Goal: Information Seeking & Learning: Learn about a topic

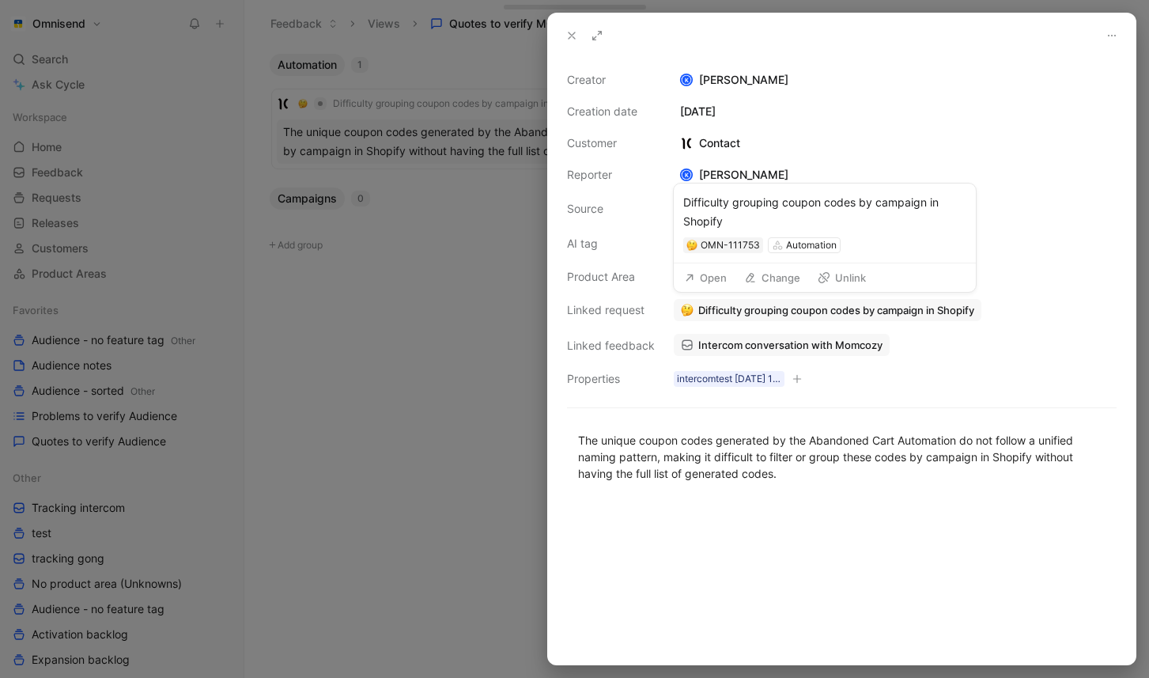
click at [724, 274] on button "Open" at bounding box center [705, 277] width 57 height 22
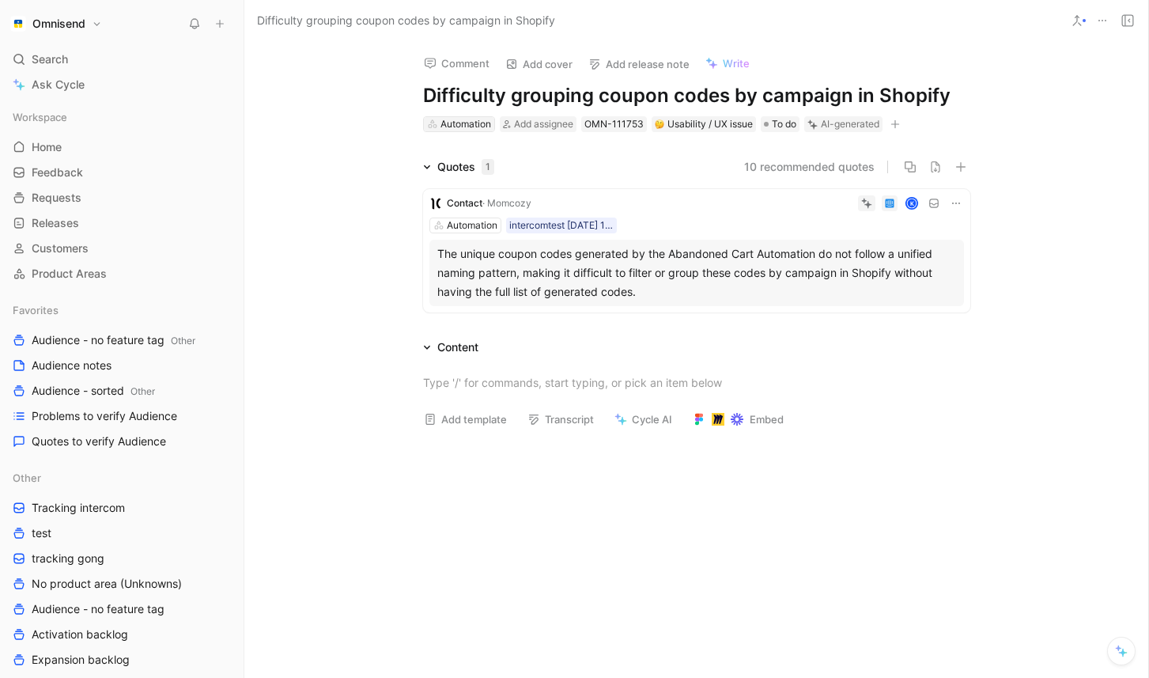
click at [472, 126] on div "Automation" at bounding box center [465, 124] width 51 height 16
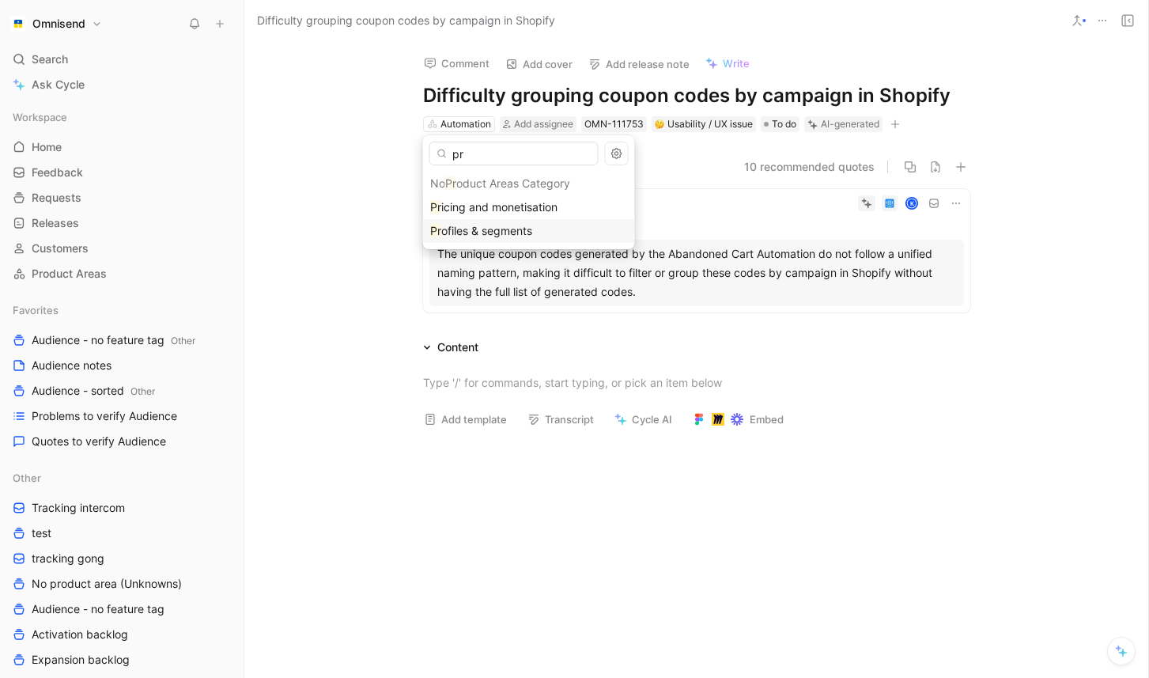
type input "pr"
click at [474, 228] on span "ofiles & segments" at bounding box center [486, 230] width 91 height 13
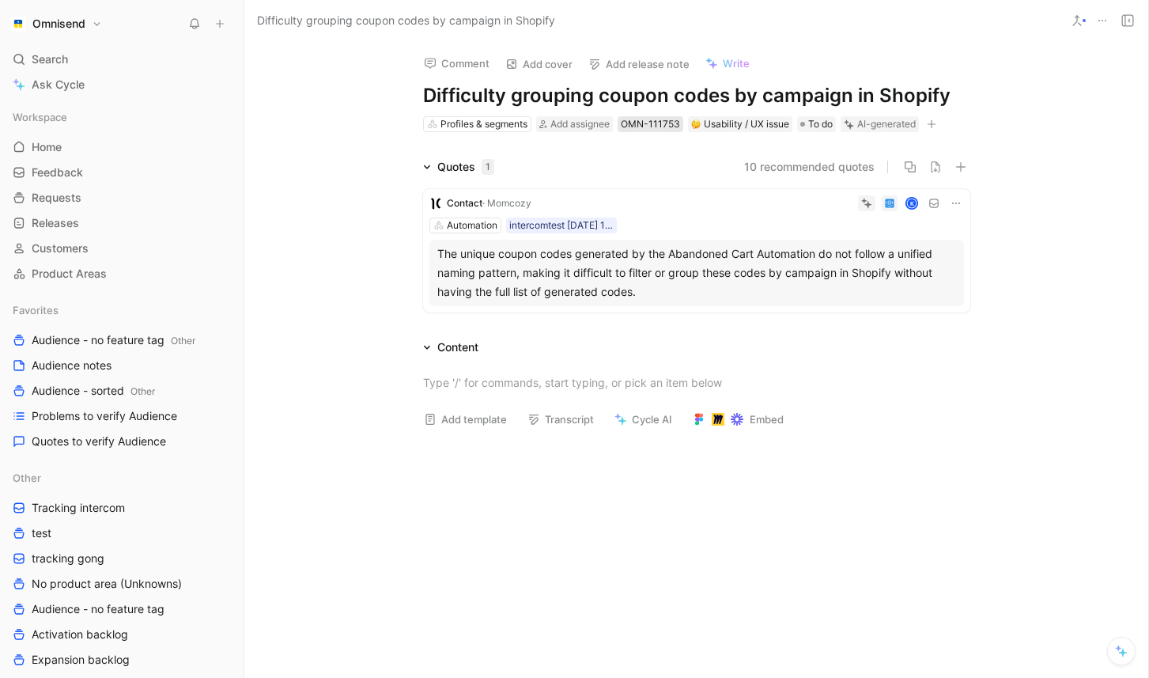
click at [649, 129] on div "OMN-111753" at bounding box center [650, 124] width 59 height 16
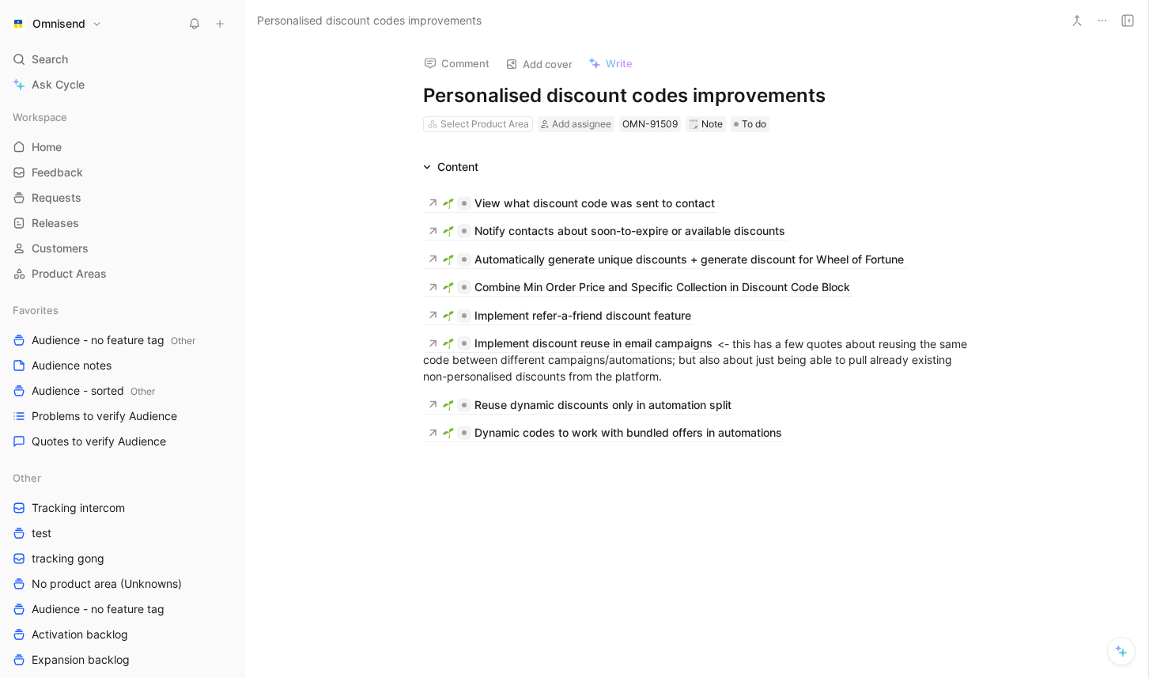
click at [799, 452] on div "View what discount code was sent to contact Notify contacts about soon-to-expir…" at bounding box center [696, 316] width 904 height 281
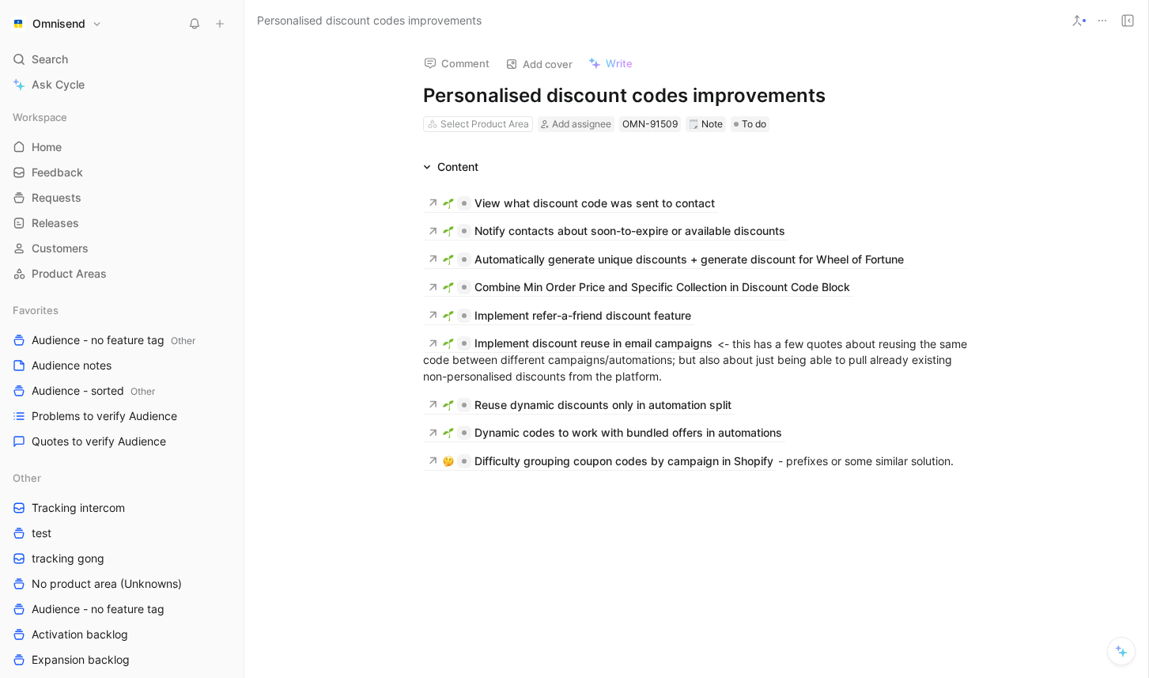
click at [289, 230] on div "View what discount code was sent to contact Notify contacts about soon-to-expir…" at bounding box center [696, 331] width 904 height 310
